Goal: Navigation & Orientation: Find specific page/section

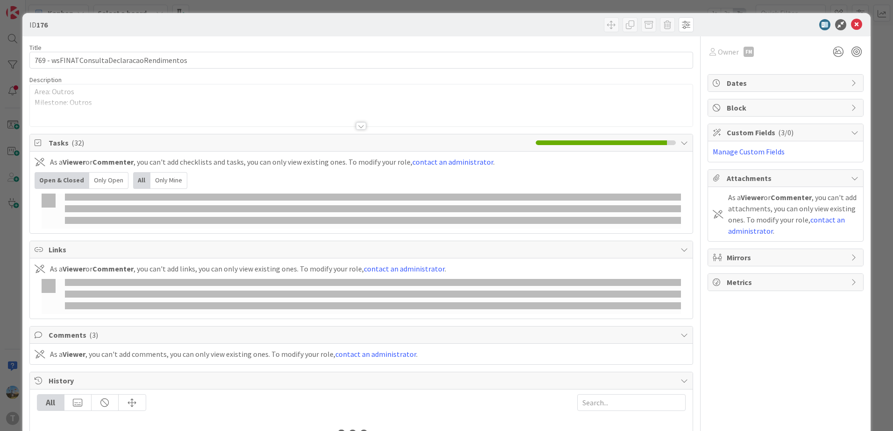
click at [852, 30] on div "ID 176" at bounding box center [446, 24] width 848 height 23
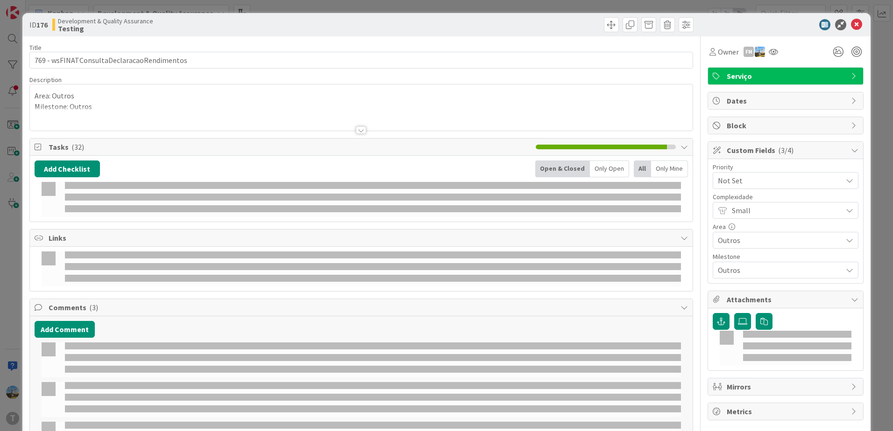
click at [853, 27] on icon at bounding box center [856, 24] width 11 height 11
